Goal: Navigation & Orientation: Find specific page/section

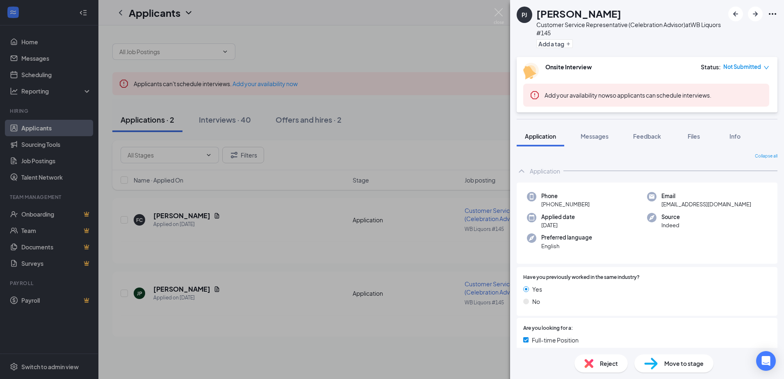
click at [427, 337] on div "[PERSON_NAME] Customer Service Representative (Celebration Advisor) at WB Liquo…" at bounding box center [392, 189] width 784 height 379
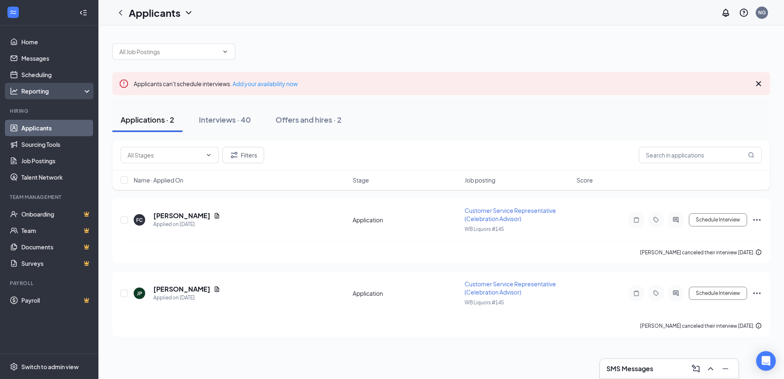
click at [35, 89] on div "Reporting" at bounding box center [56, 91] width 71 height 8
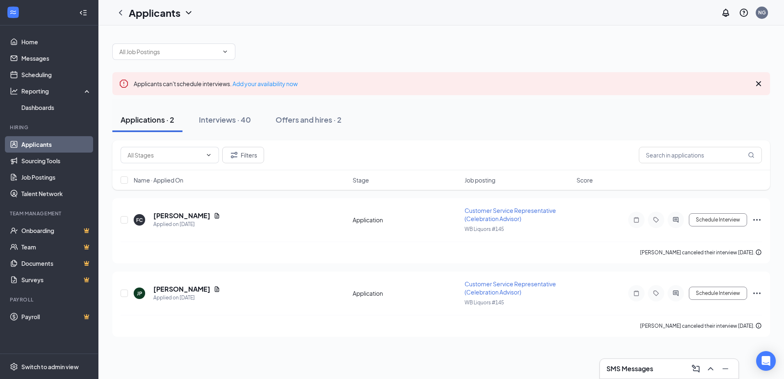
click at [48, 146] on link "Applicants" at bounding box center [56, 144] width 70 height 16
click at [42, 78] on link "Scheduling" at bounding box center [56, 74] width 70 height 16
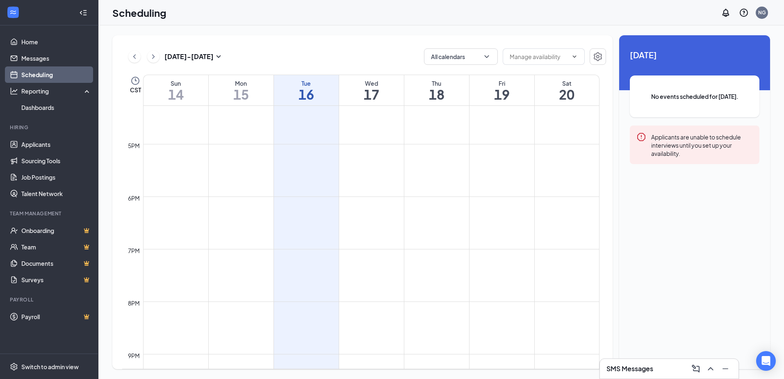
scroll to position [997, 0]
click at [59, 75] on link "Scheduling" at bounding box center [56, 74] width 70 height 16
click at [43, 91] on div "Reporting" at bounding box center [56, 91] width 71 height 8
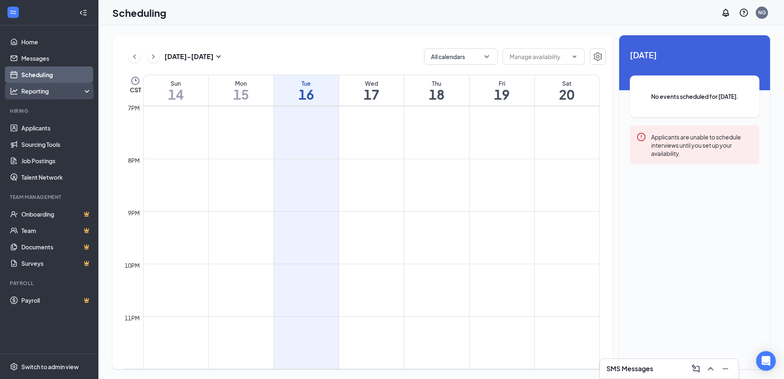
click at [46, 91] on div "Reporting" at bounding box center [56, 91] width 71 height 8
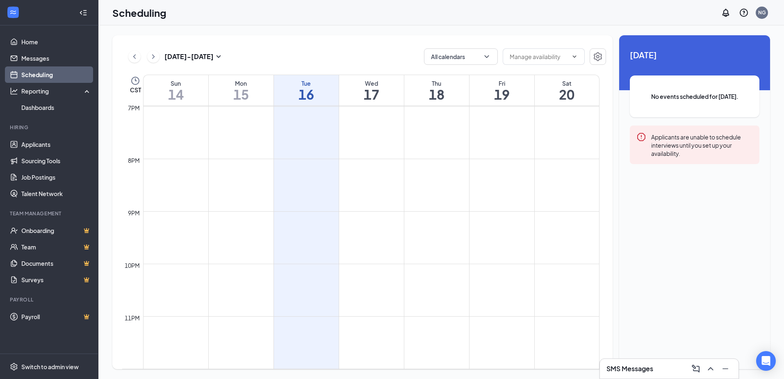
click at [47, 76] on link "Scheduling" at bounding box center [56, 74] width 70 height 16
